Goal: Check status: Check status

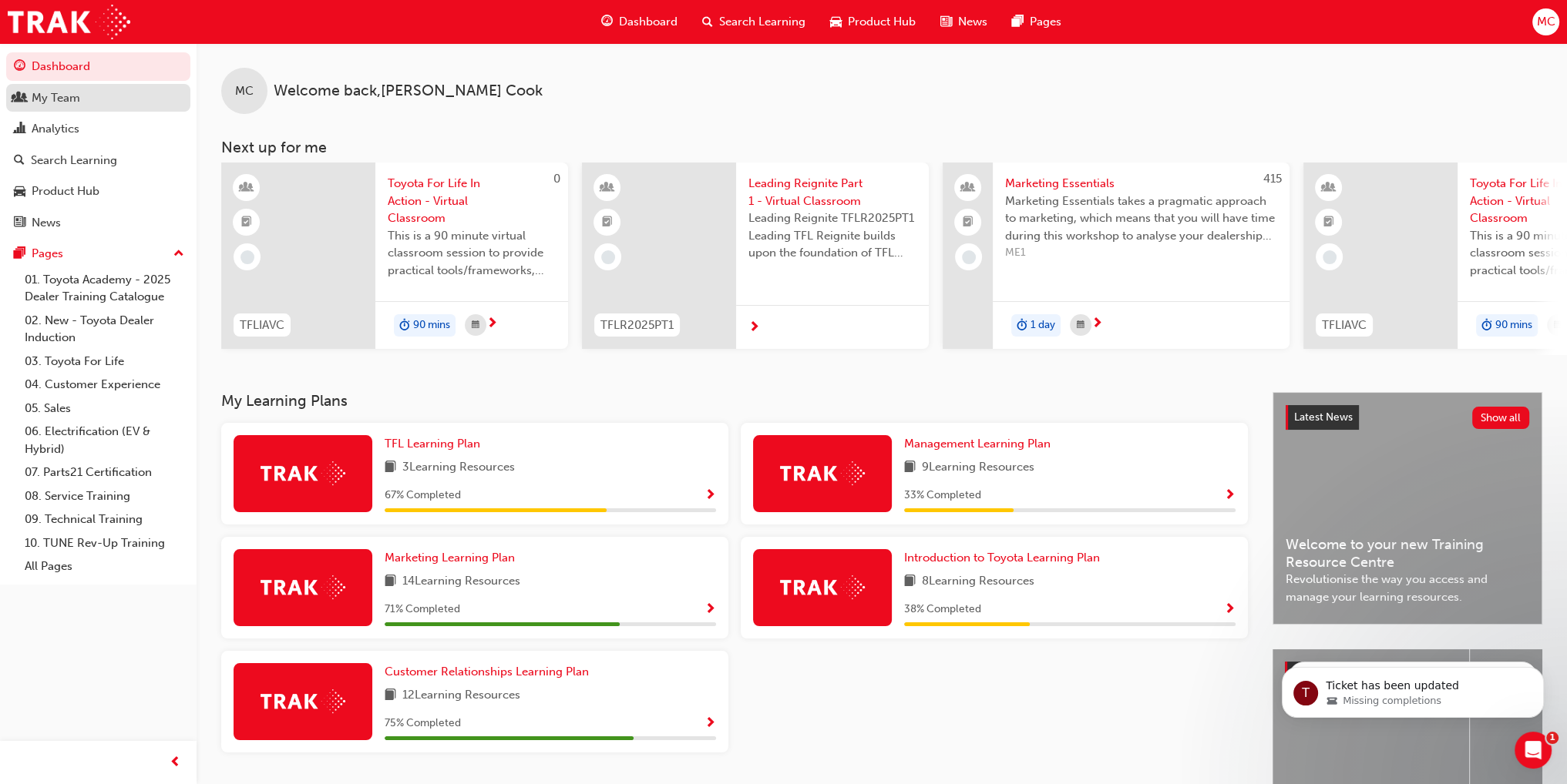
click at [108, 93] on div "My Team" at bounding box center [98, 98] width 169 height 20
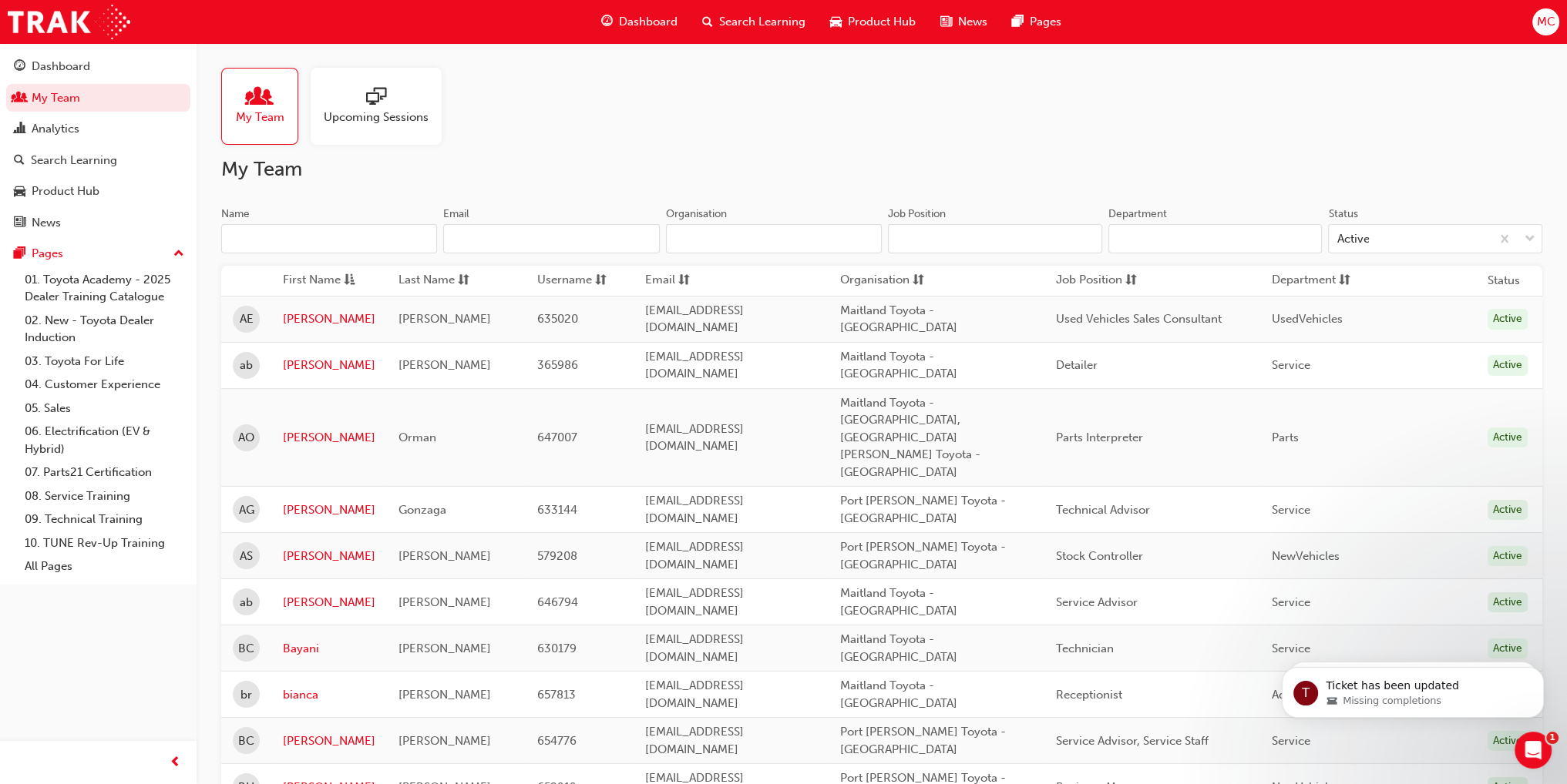
click at [330, 238] on input "Name" at bounding box center [329, 239] width 216 height 29
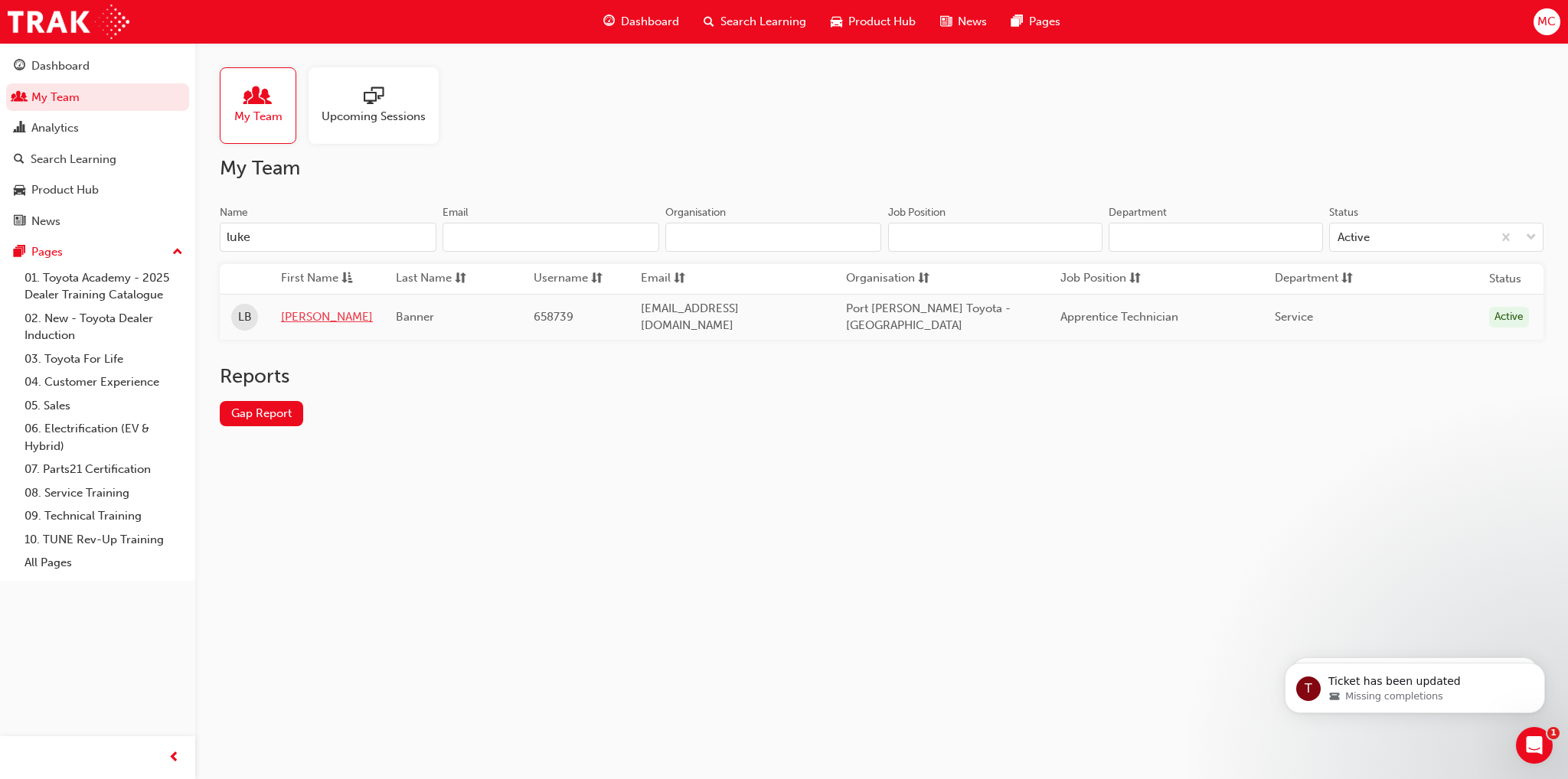
type input "luke"
click at [288, 322] on link "[PERSON_NAME]" at bounding box center [326, 317] width 92 height 18
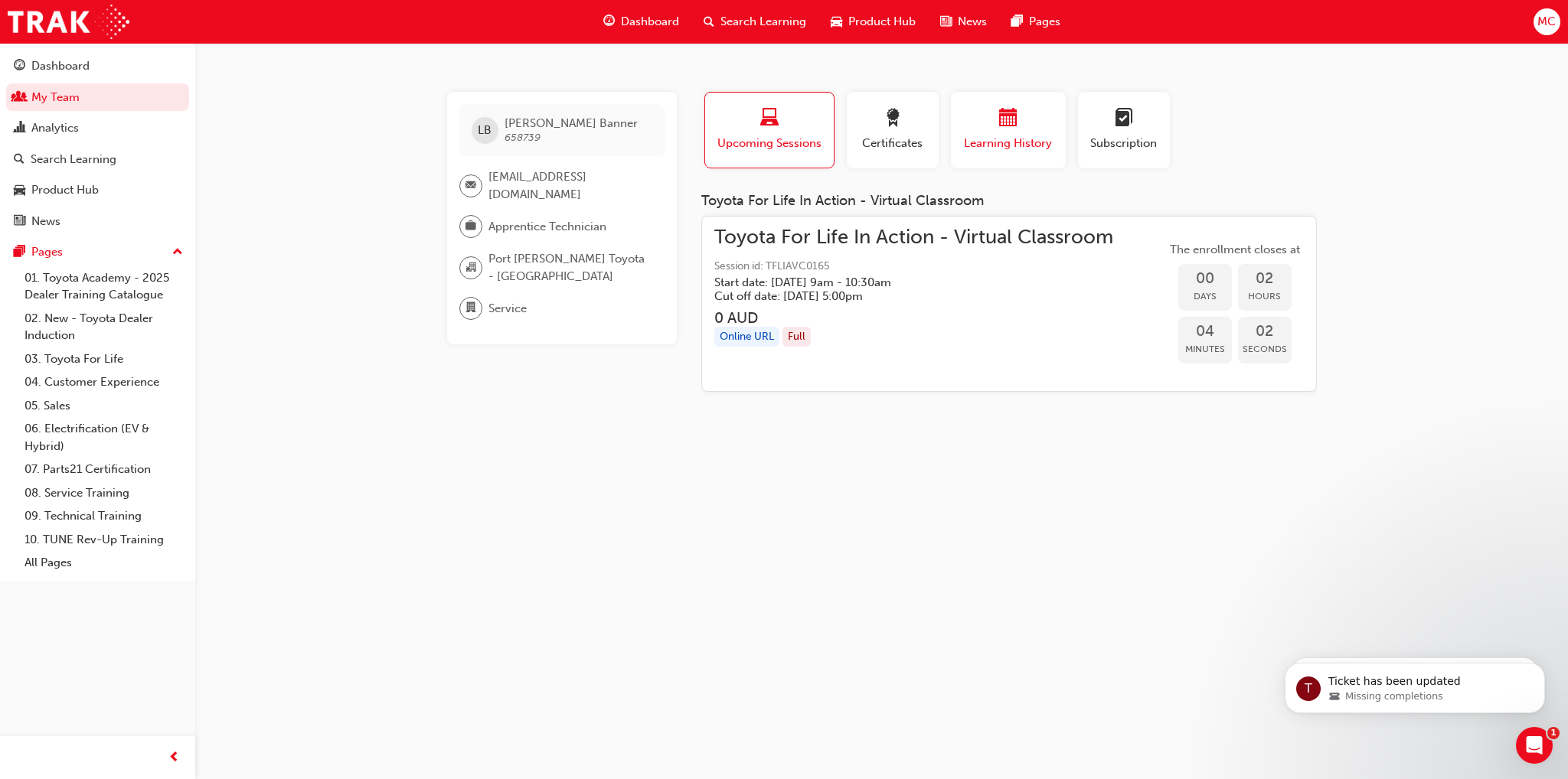
click at [1002, 136] on span "Learning History" at bounding box center [1008, 143] width 92 height 18
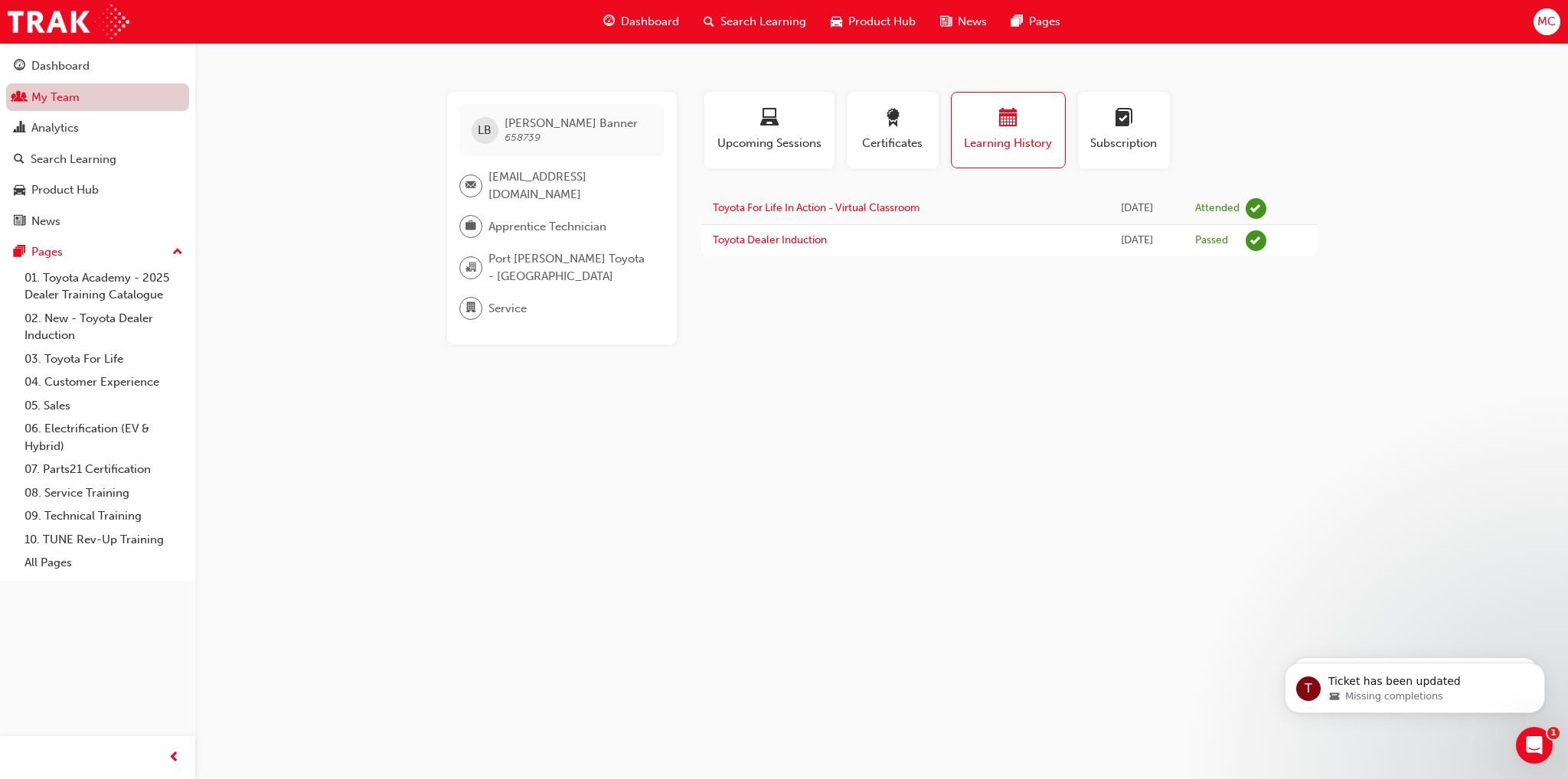
click at [81, 103] on link "My Team" at bounding box center [98, 97] width 183 height 28
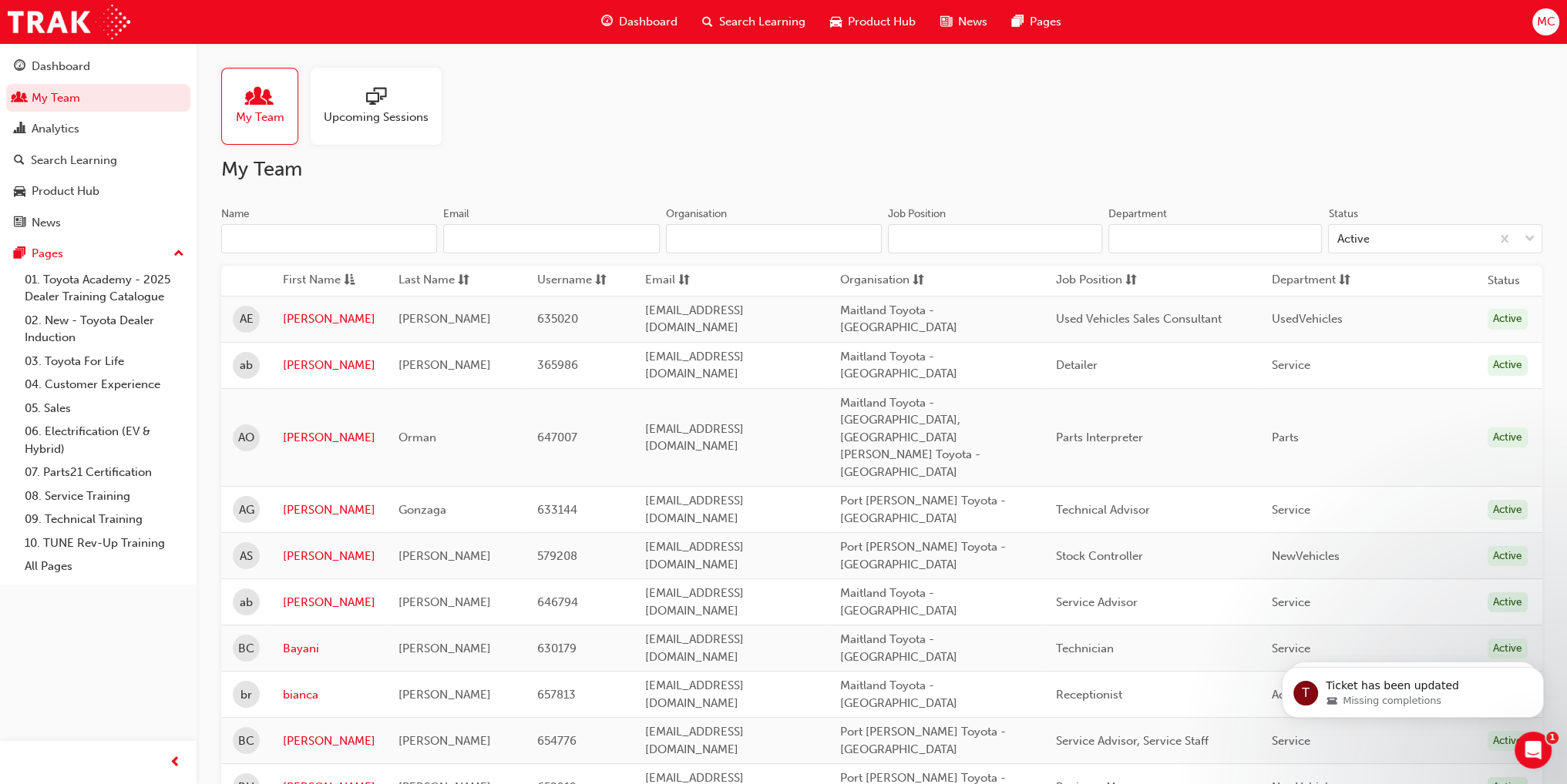
click at [272, 245] on input "Name" at bounding box center [329, 239] width 216 height 29
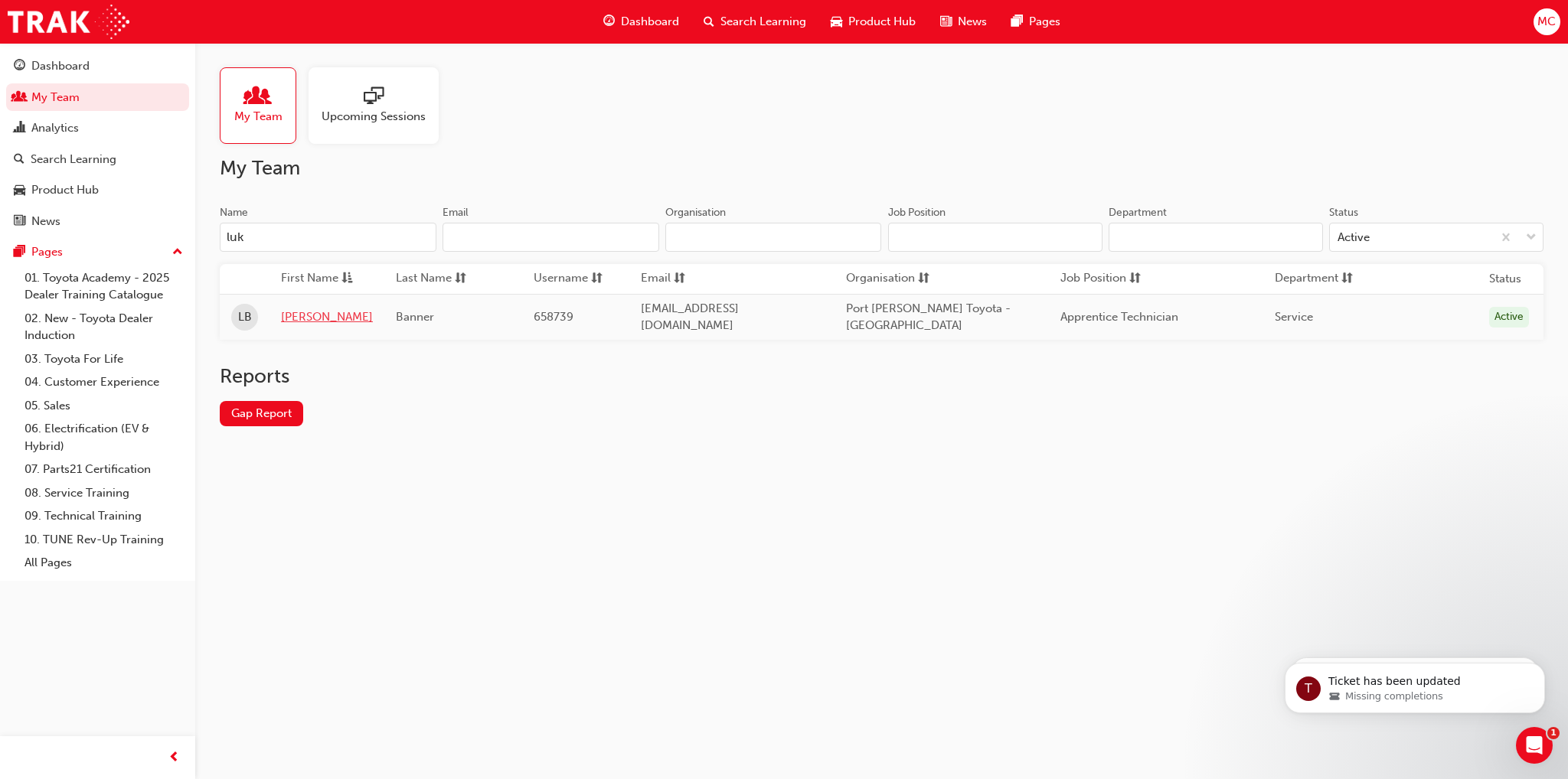
type input "luk"
click at [289, 312] on link "[PERSON_NAME]" at bounding box center [326, 317] width 92 height 18
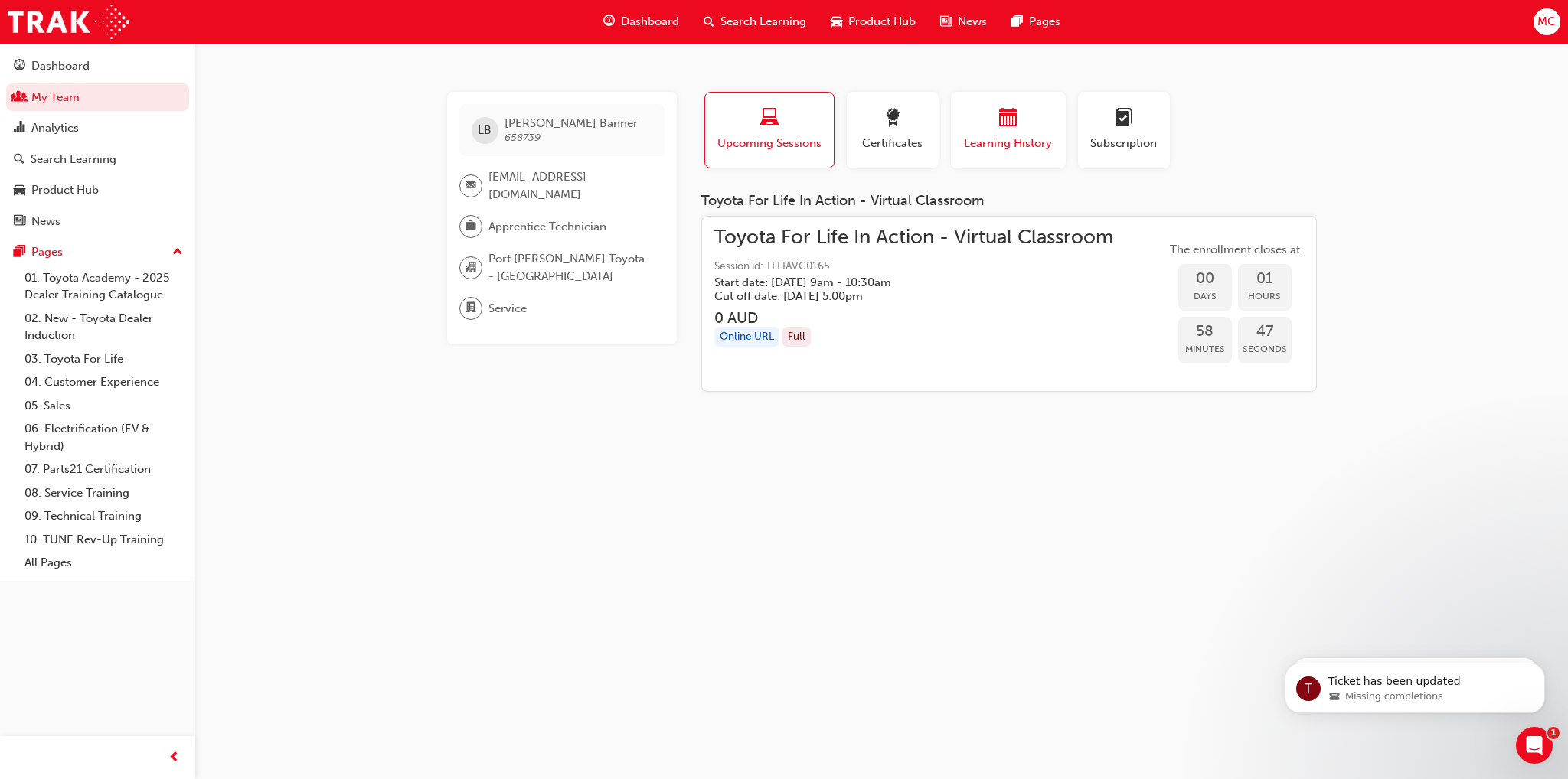
click at [988, 135] on span "Learning History" at bounding box center [1008, 143] width 92 height 18
